Goal: Navigation & Orientation: Find specific page/section

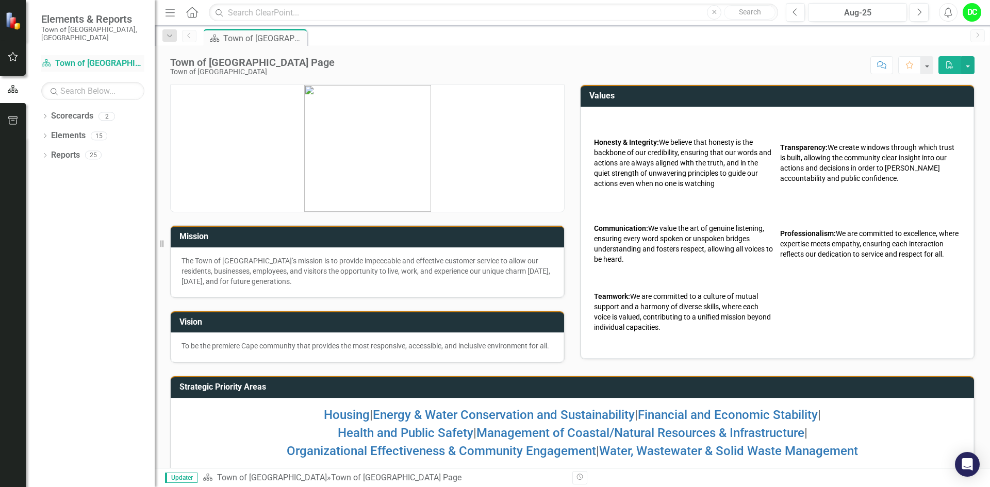
click at [97, 58] on link "Scorecard Town of [GEOGRAPHIC_DATA]" at bounding box center [92, 64] width 103 height 12
click at [46, 114] on icon "Dropdown" at bounding box center [44, 117] width 7 height 6
click at [79, 130] on link "Town of [GEOGRAPHIC_DATA]" at bounding box center [106, 136] width 98 height 12
click at [50, 133] on icon "Dropdown" at bounding box center [50, 136] width 8 height 6
click at [75, 150] on link "Law Department" at bounding box center [111, 156] width 88 height 12
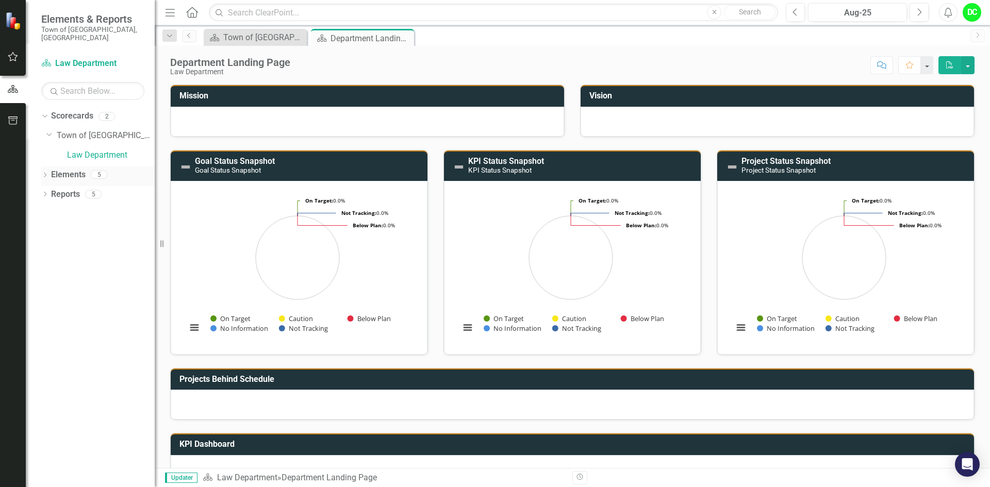
click at [45, 173] on icon at bounding box center [45, 175] width 3 height 5
click at [50, 192] on icon "Dropdown" at bounding box center [49, 195] width 7 height 6
click at [115, 207] on div "Enhance operational effectiveness and efficiency." at bounding box center [114, 211] width 82 height 9
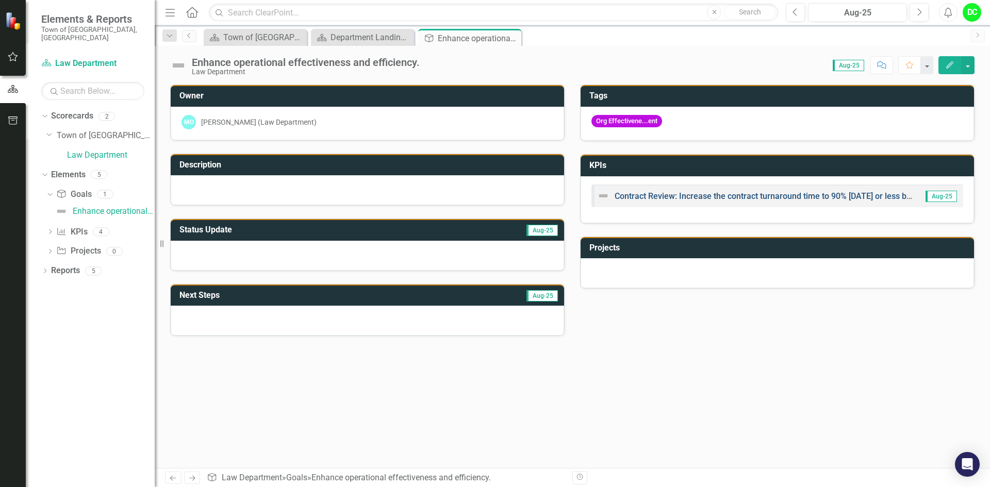
click at [785, 195] on link "Contract Review: Increase the contract turnaround time to 90% [DATE] or less by…" at bounding box center [777, 196] width 324 height 10
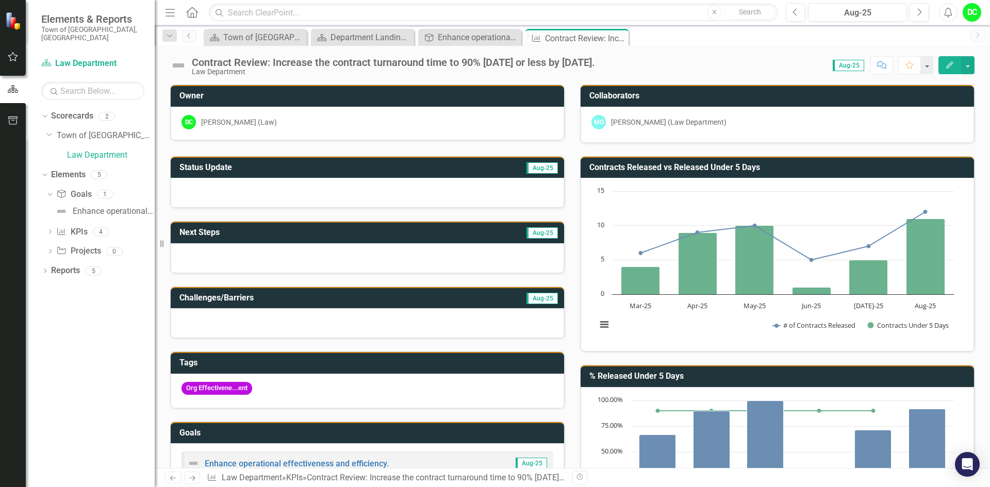
scroll to position [3, 0]
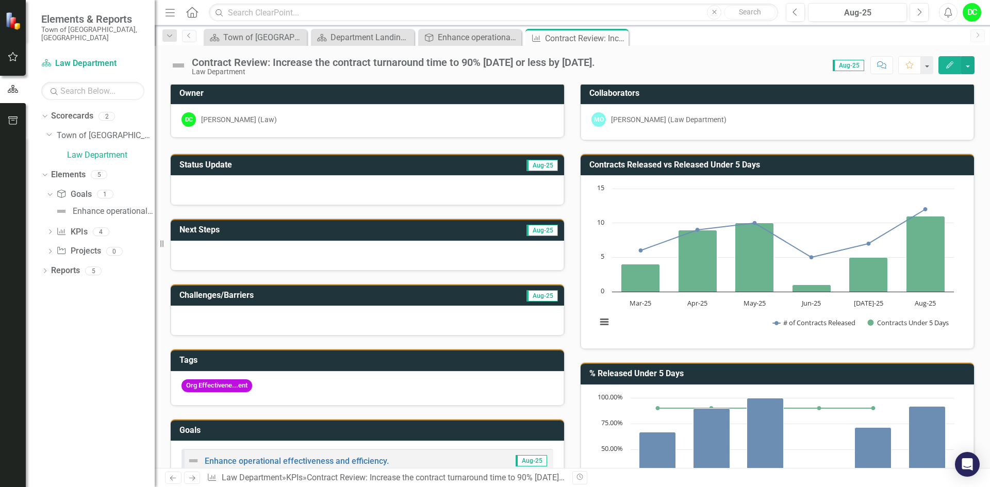
drag, startPoint x: 982, startPoint y: 248, endPoint x: 990, endPoint y: 280, distance: 32.4
click at [990, 280] on div "Owner DC Diane Carolla (Law) Collaborators MO Maura O'Keefe (Law Department) St…" at bounding box center [572, 277] width 835 height 384
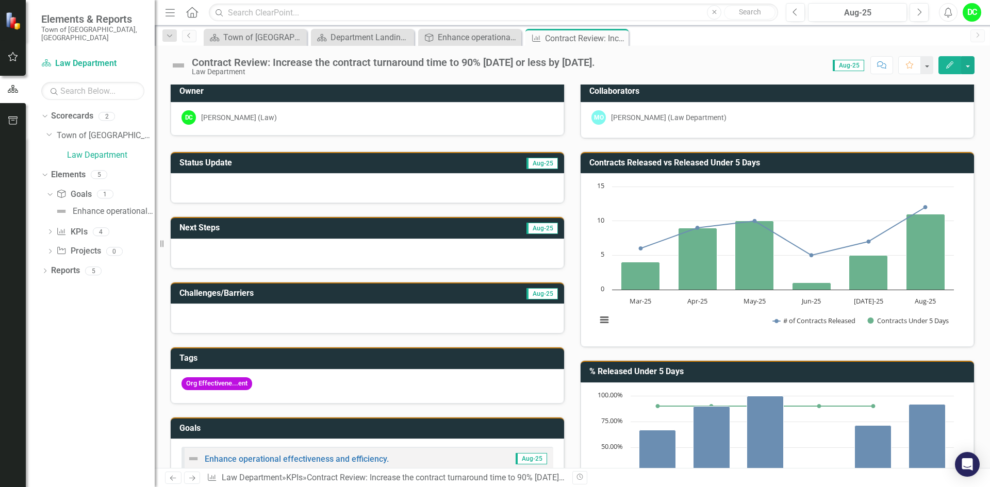
scroll to position [0, 0]
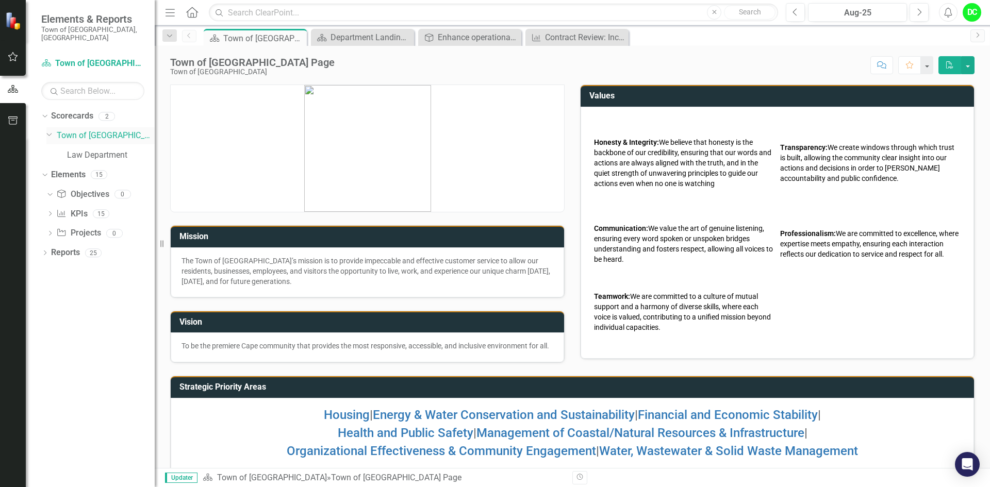
click at [82, 130] on link "Town of [GEOGRAPHIC_DATA]" at bounding box center [106, 136] width 98 height 12
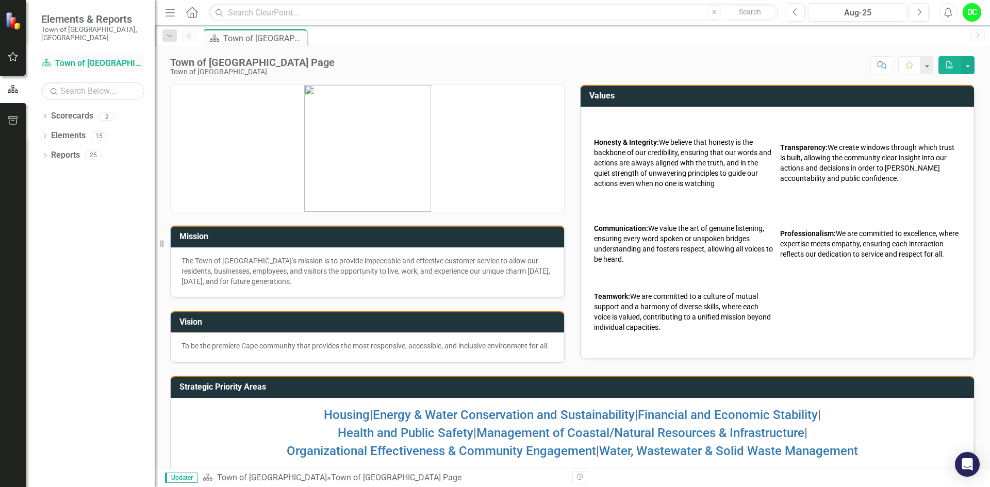
click at [87, 58] on link "Scorecard Town of [GEOGRAPHIC_DATA]" at bounding box center [92, 64] width 103 height 12
click at [47, 114] on icon "Dropdown" at bounding box center [44, 117] width 7 height 6
click at [73, 130] on link "Town of [GEOGRAPHIC_DATA]" at bounding box center [106, 136] width 98 height 12
click at [50, 133] on icon "Dropdown" at bounding box center [50, 136] width 8 height 6
click at [92, 150] on link "Law Department" at bounding box center [111, 156] width 88 height 12
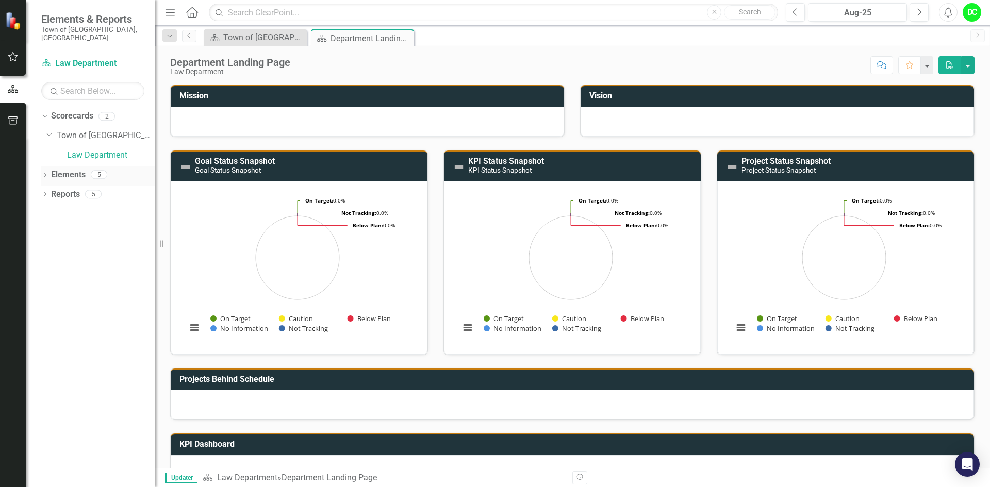
click at [45, 173] on icon "Dropdown" at bounding box center [44, 176] width 7 height 6
click at [53, 192] on icon "Dropdown" at bounding box center [49, 195] width 7 height 6
click at [113, 207] on div "Enhance operational effectiveness and efficiency." at bounding box center [114, 211] width 82 height 9
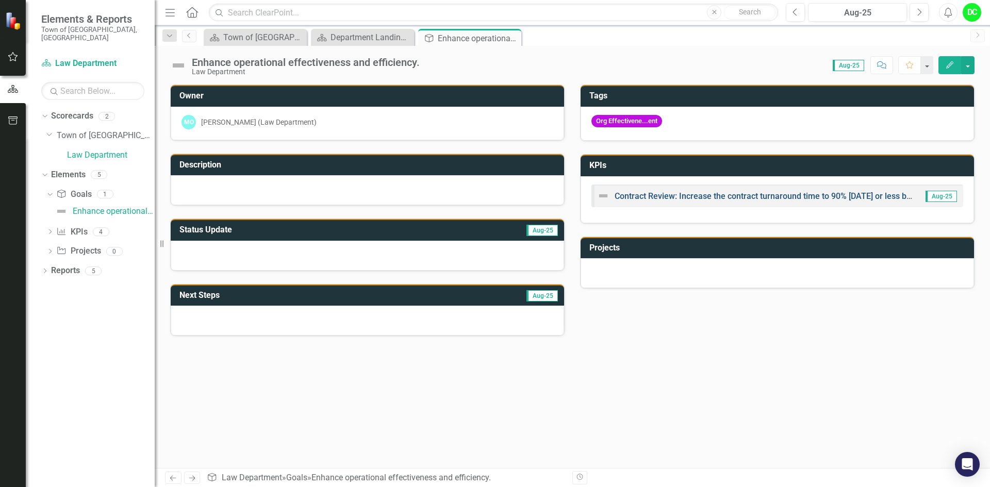
click at [697, 196] on link "Contract Review: Increase the contract turnaround time to 90% [DATE] or less by…" at bounding box center [777, 196] width 324 height 10
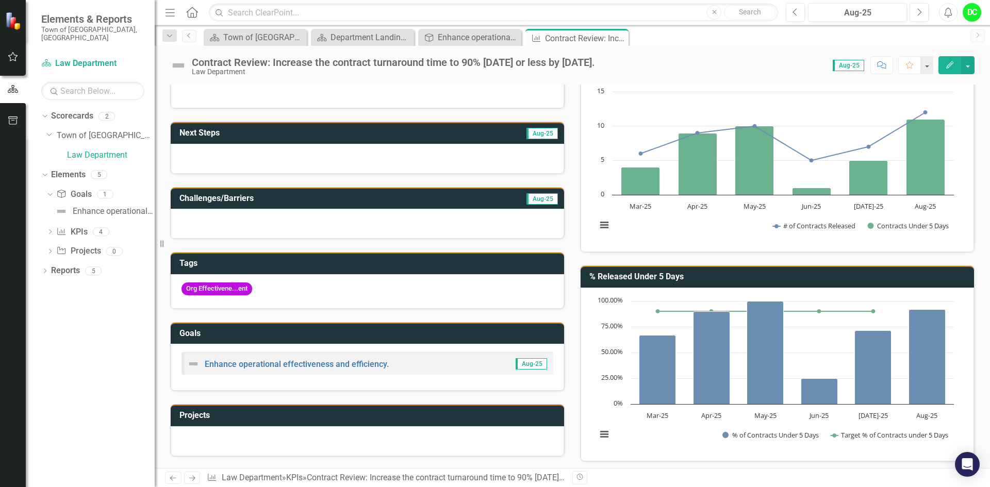
scroll to position [86, 0]
